Goal: Transaction & Acquisition: Download file/media

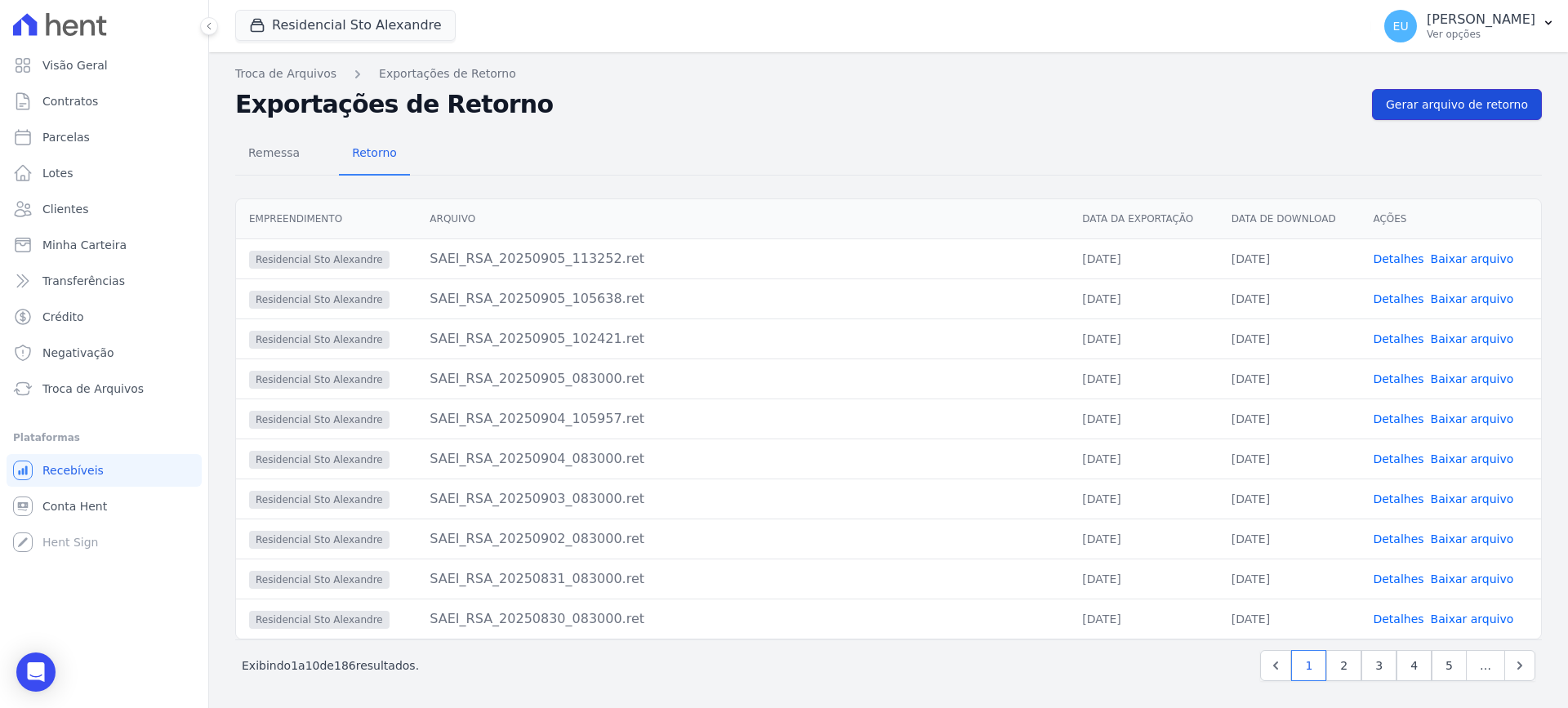
click at [1425, 108] on span "Gerar arquivo de retorno" at bounding box center [1457, 104] width 142 height 16
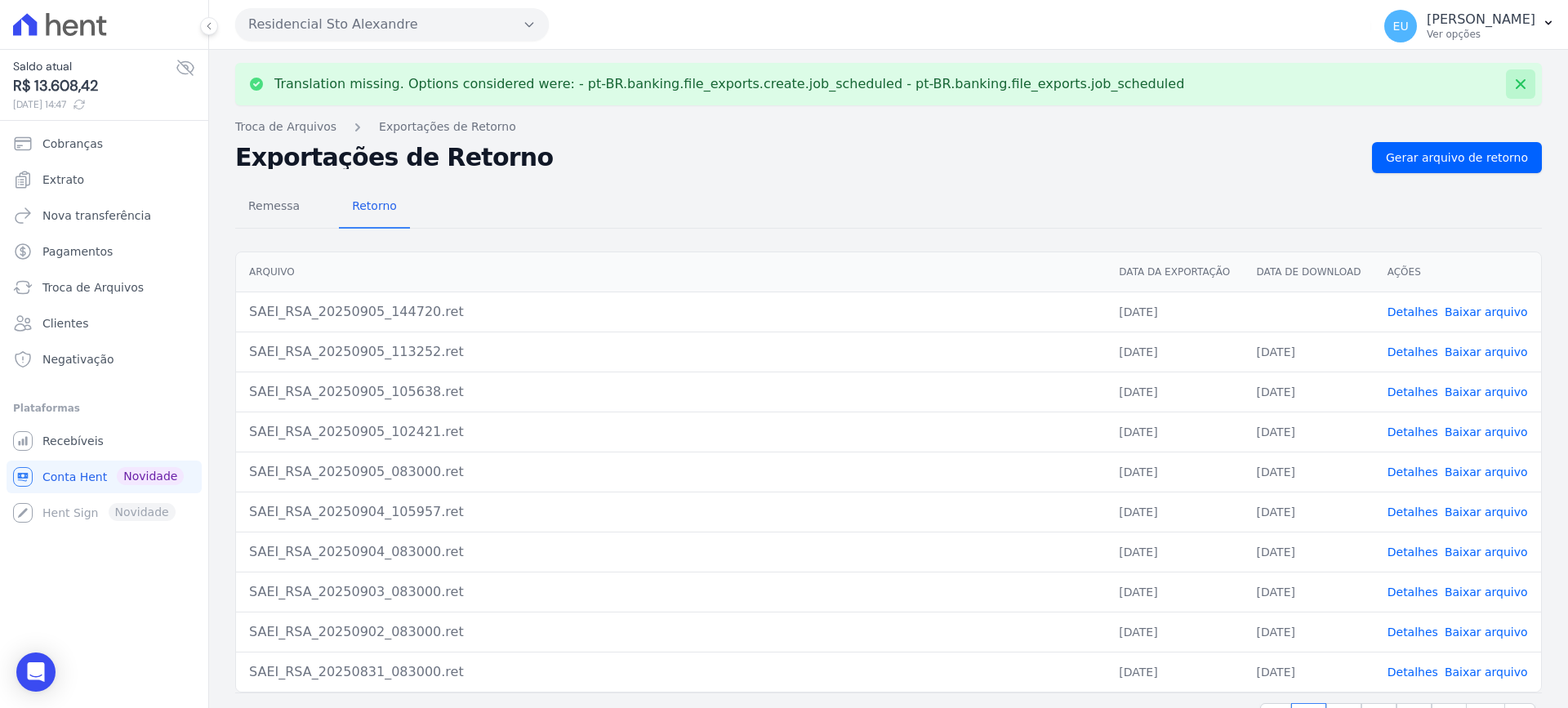
click at [1512, 83] on icon at bounding box center [1519, 83] width 16 height 16
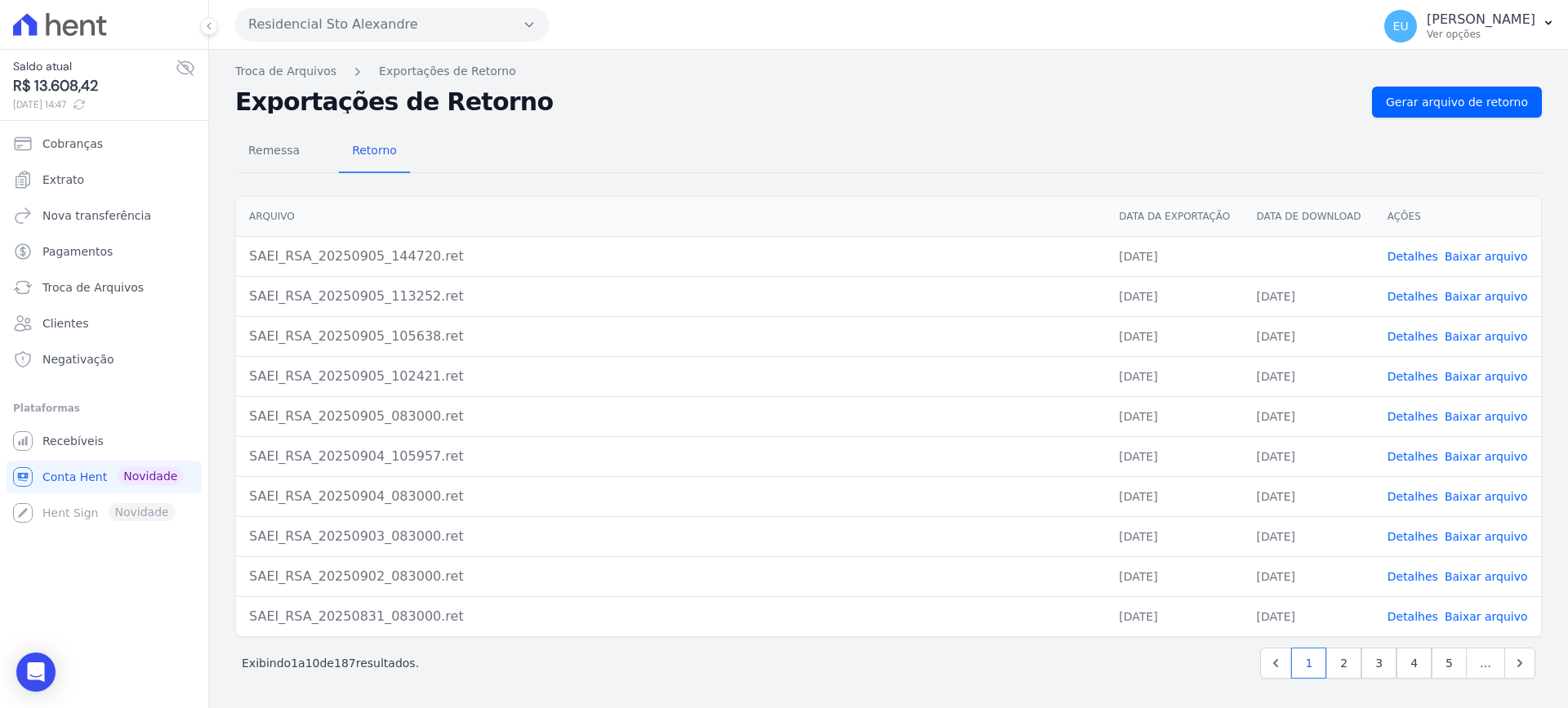
click at [1419, 256] on link "Detalhes" at bounding box center [1413, 257] width 50 height 13
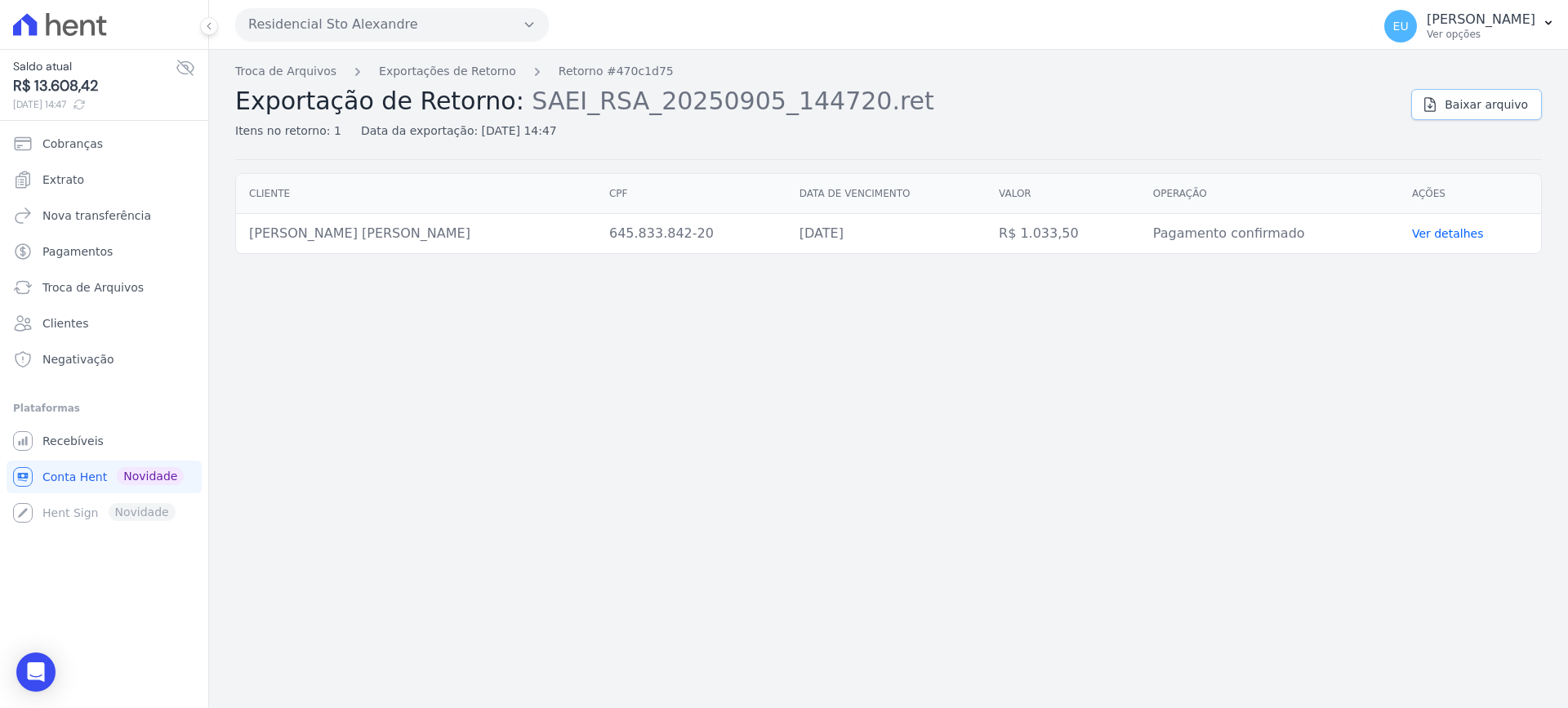
drag, startPoint x: 1483, startPoint y: 106, endPoint x: 1503, endPoint y: 101, distance: 20.6
click at [1486, 106] on span "Baixar arquivo" at bounding box center [1486, 104] width 83 height 16
click at [395, 67] on link "Exportações de Retorno" at bounding box center [447, 71] width 137 height 17
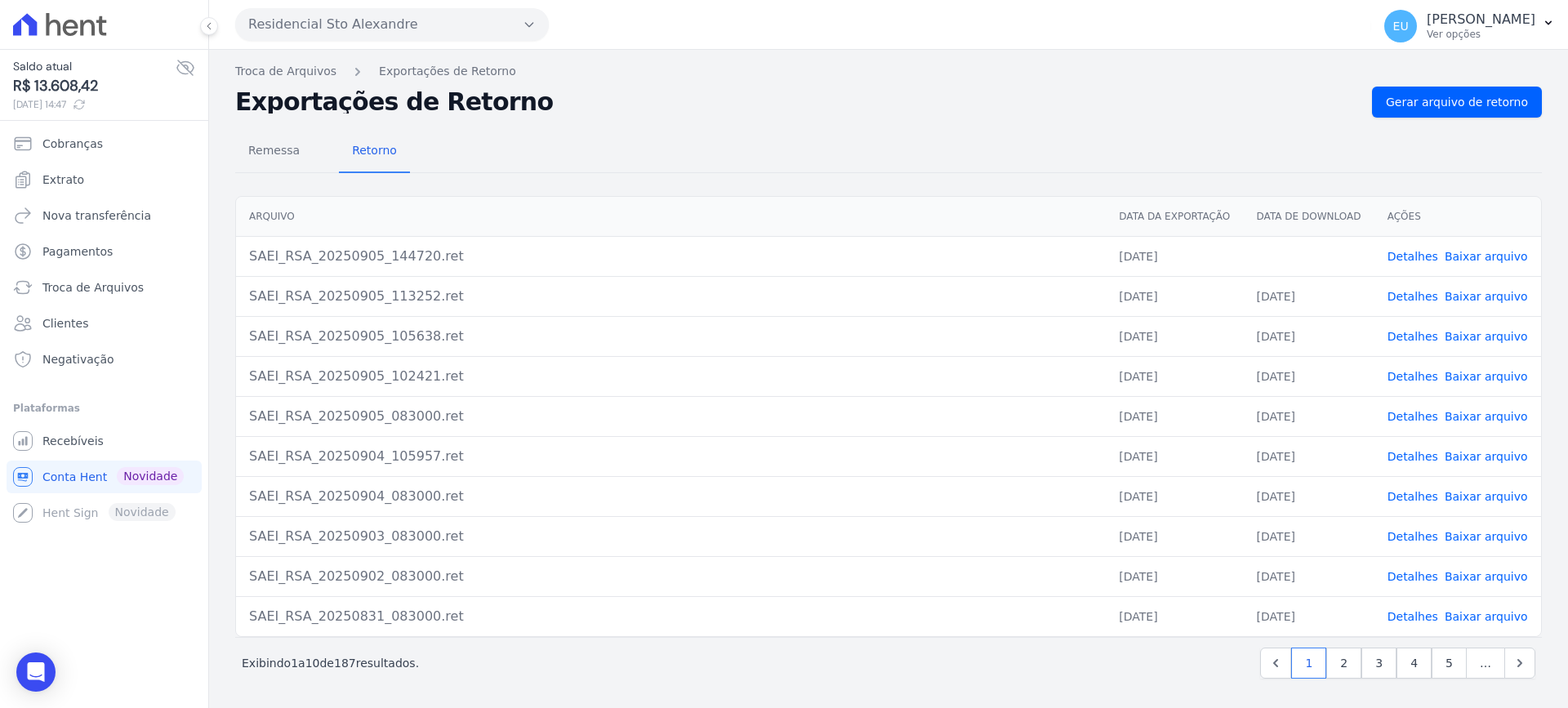
click at [1476, 253] on link "Baixar arquivo" at bounding box center [1486, 257] width 83 height 13
click at [1454, 102] on span "Gerar arquivo de retorno" at bounding box center [1457, 102] width 142 height 16
click at [1466, 93] on link "Gerar arquivo de retorno" at bounding box center [1457, 102] width 170 height 31
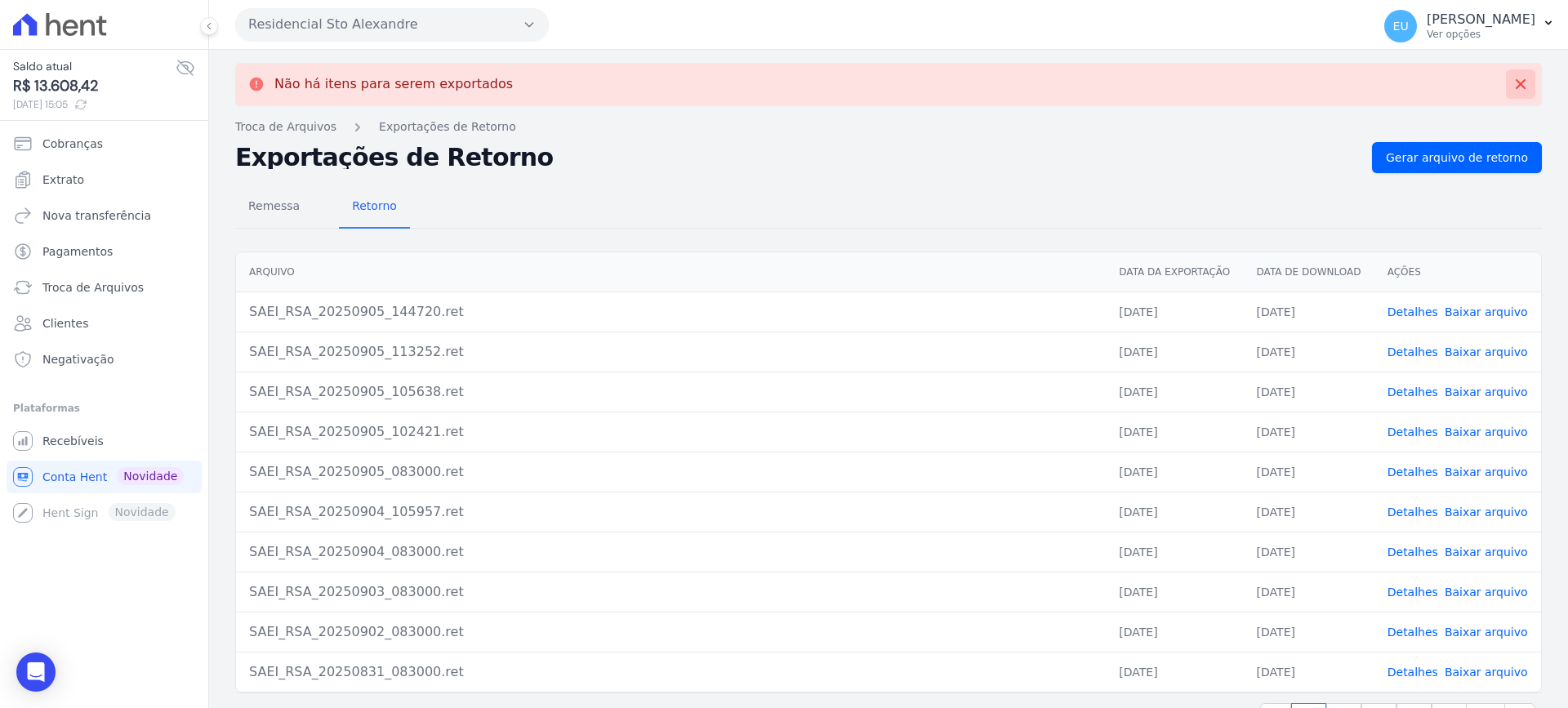
click at [1512, 82] on icon at bounding box center [1519, 83] width 16 height 16
